Goal: Transaction & Acquisition: Download file/media

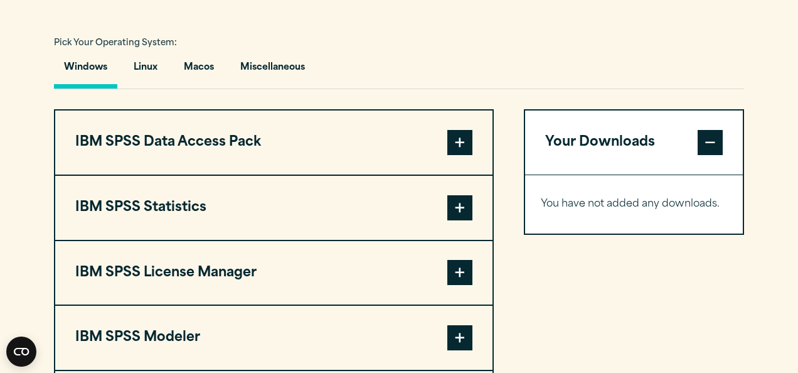
scroll to position [909, 0]
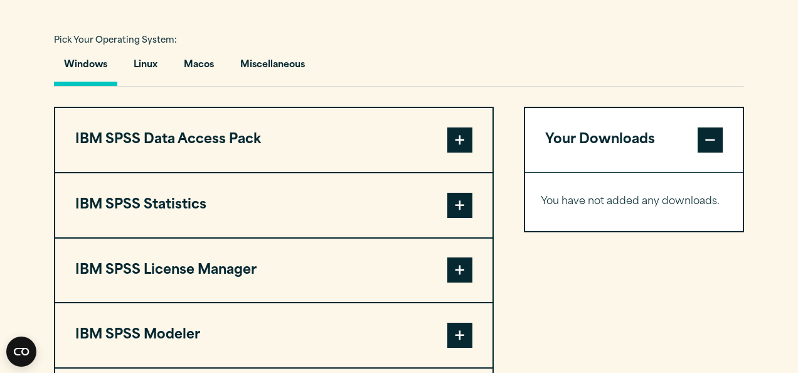
click at [355, 328] on article "Software Downloads Welcome to our IBM SPSS Customer Downloads Portal Welcome to…" at bounding box center [399, 211] width 798 height 2049
click at [374, 87] on div "Pick Your Operating System: Windows Linux Macos Miscellaneous IBM SPSS Data Acc…" at bounding box center [399, 264] width 690 height 467
click at [312, 132] on button "IBM SPSS Data Access Pack" at bounding box center [273, 140] width 437 height 64
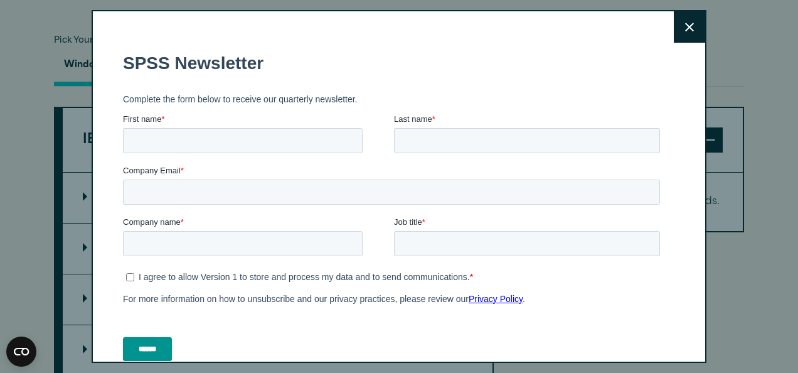
click at [685, 23] on icon at bounding box center [689, 27] width 9 height 9
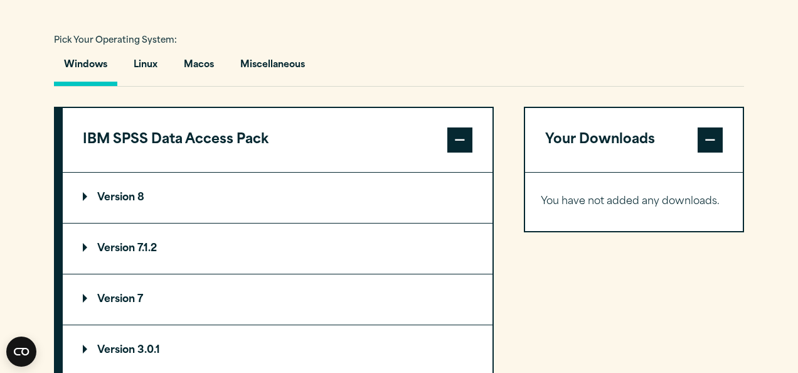
click at [424, 130] on h1 "SPSS Newsletter" at bounding box center [394, 134] width 542 height 20
click at [440, 133] on button "IBM SPSS Data Access Pack" at bounding box center [278, 140] width 430 height 64
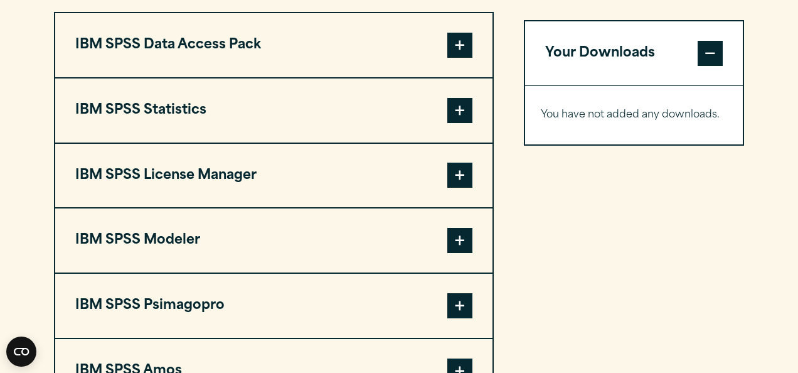
scroll to position [1042, 0]
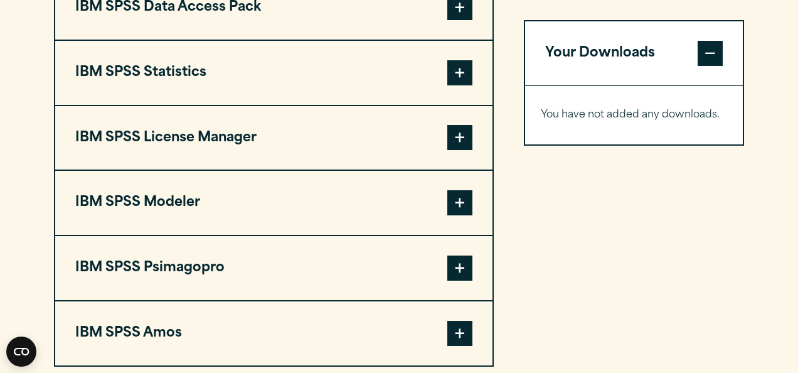
drag, startPoint x: 475, startPoint y: 68, endPoint x: 423, endPoint y: 236, distance: 175.8
click at [423, 236] on div "Pick Your Operating System: Windows Linux Macos Miscellaneous IBM SPSS Data Acc…" at bounding box center [399, 132] width 690 height 467
click at [153, 77] on button "IBM SPSS Statistics" at bounding box center [273, 73] width 437 height 64
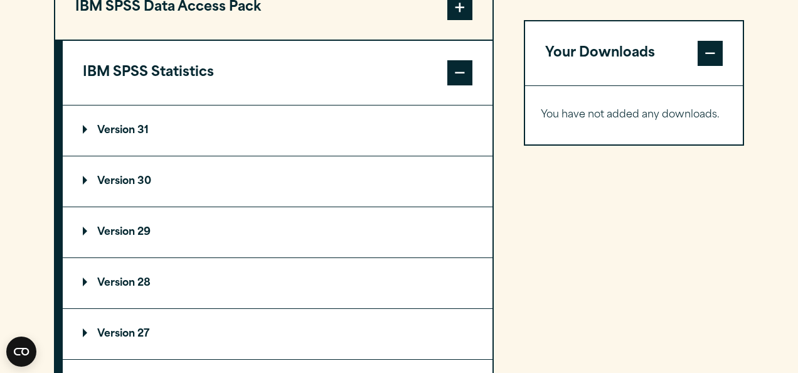
click at [127, 177] on p "Version 30" at bounding box center [117, 181] width 68 height 10
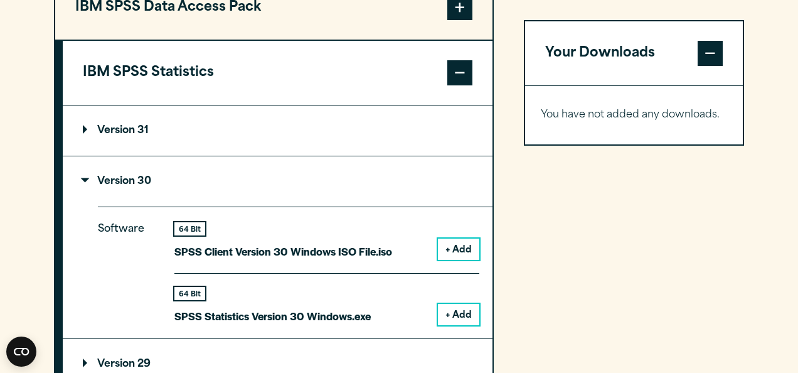
click at [421, 304] on div "64 Bit SPSS Statistics Version 30 Windows.exe + Add" at bounding box center [326, 299] width 305 height 52
click at [457, 307] on button "+ Add" at bounding box center [458, 314] width 41 height 21
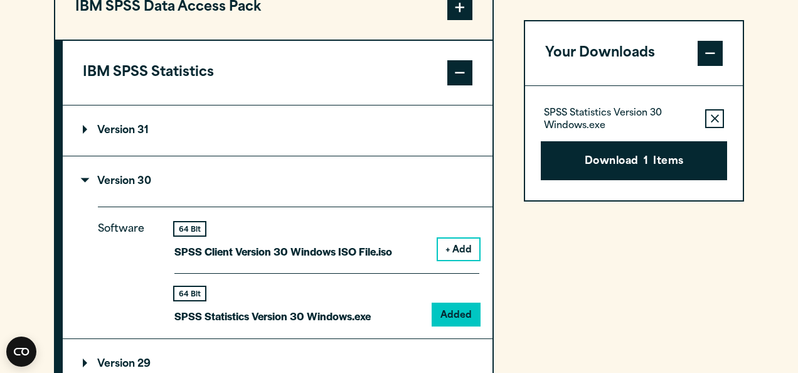
click at [597, 181] on div "SPSS Statistics Version 30 Windows.exe Remove this item from your software down…" at bounding box center [634, 143] width 218 height 114
click at [574, 170] on button "Download 1 Items" at bounding box center [634, 160] width 186 height 39
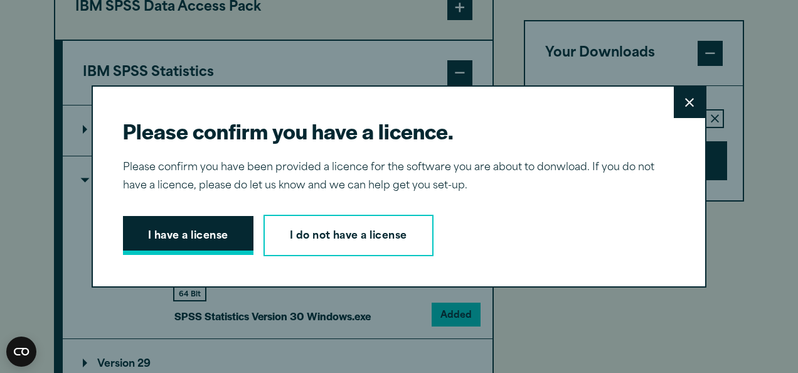
click at [196, 237] on button "I have a license" at bounding box center [188, 235] width 130 height 39
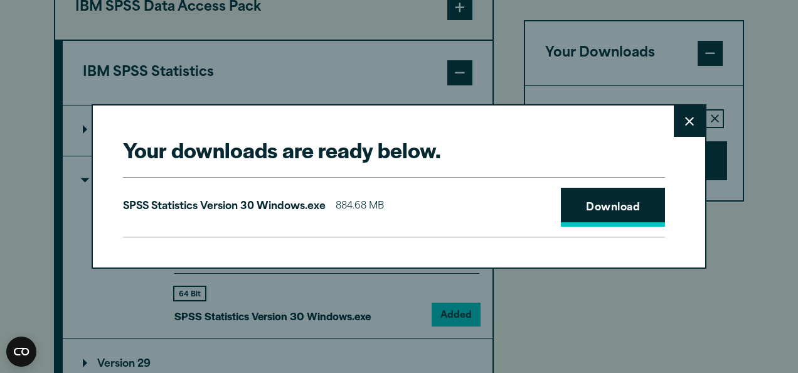
click at [589, 189] on link "Download" at bounding box center [613, 207] width 104 height 39
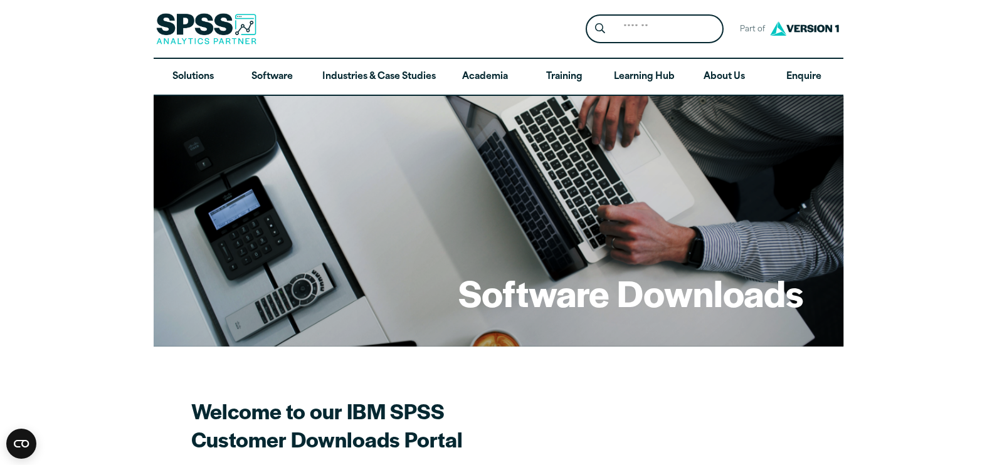
drag, startPoint x: 0, startPoint y: 0, endPoint x: 483, endPoint y: 45, distance: 485.0
click at [483, 45] on div "Search for: Submit Site Search Part of Open Site Search Open Site Menu Close" at bounding box center [499, 29] width 690 height 58
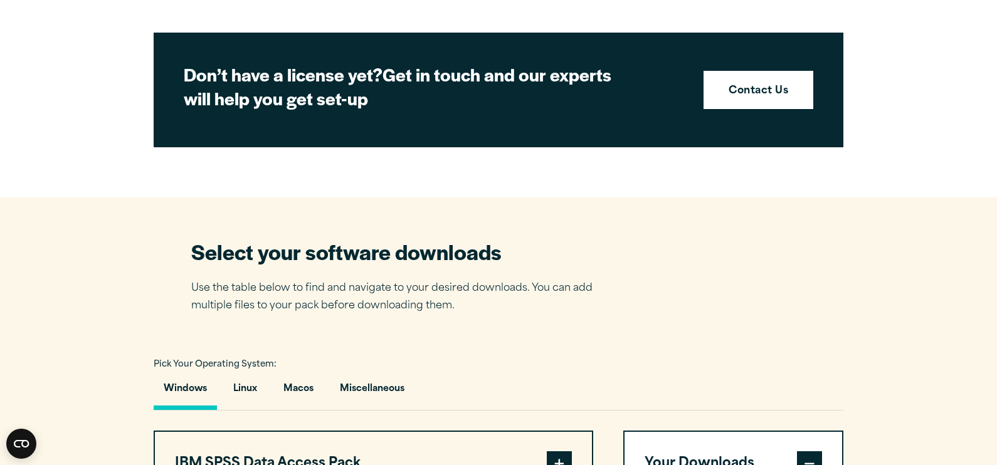
scroll to position [916, 0]
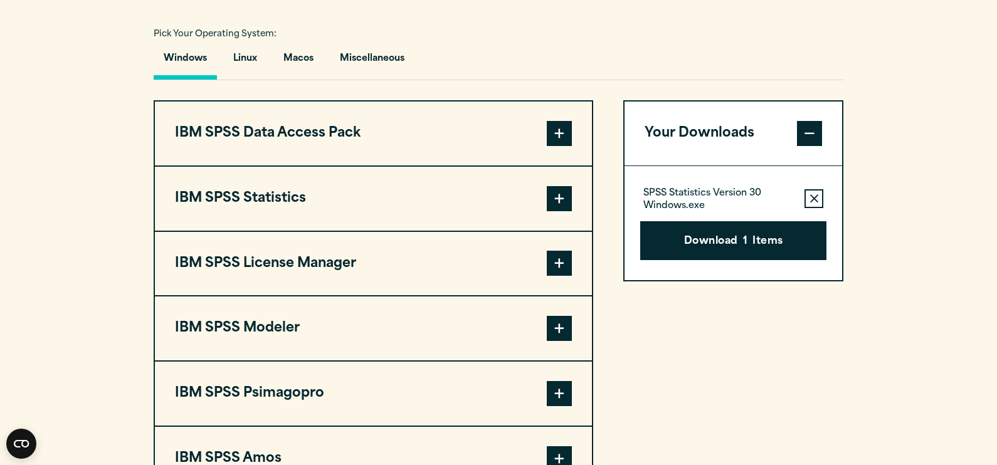
drag, startPoint x: 483, startPoint y: 45, endPoint x: 398, endPoint y: 185, distance: 163.5
click at [398, 185] on div "Search for: Submit Site Search Part of Open Site Search Open Site Menu Close" at bounding box center [498, 310] width 997 height 2453
click at [719, 349] on div "Your Downloads SPSS Statistics Version 30 Windows.exe Remove this item from you…" at bounding box center [733, 296] width 220 height 392
click at [505, 201] on button "IBM SPSS Statistics" at bounding box center [373, 199] width 437 height 64
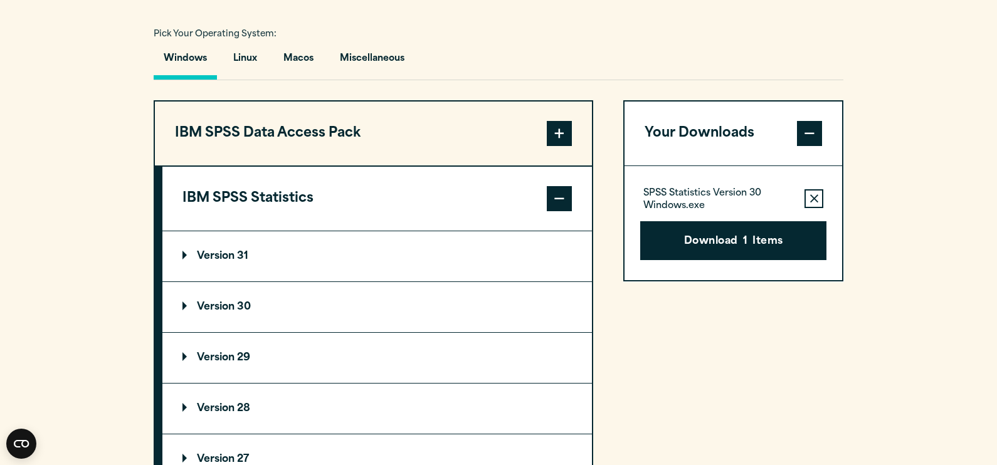
click at [662, 372] on div "Your Downloads SPSS Statistics Version 30 Windows.exe Remove this item from you…" at bounding box center [733, 448] width 220 height 697
